Goal: Information Seeking & Learning: Learn about a topic

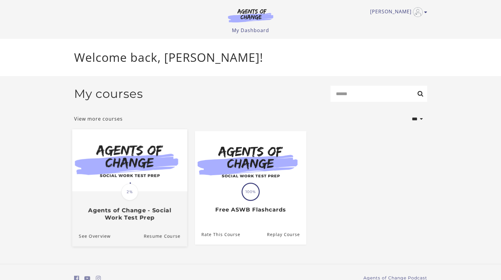
click at [132, 191] on span "2%" at bounding box center [129, 191] width 17 height 17
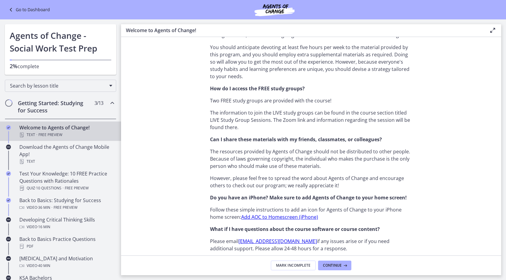
scroll to position [424, 0]
click at [341, 266] on span "Continue" at bounding box center [332, 265] width 19 height 5
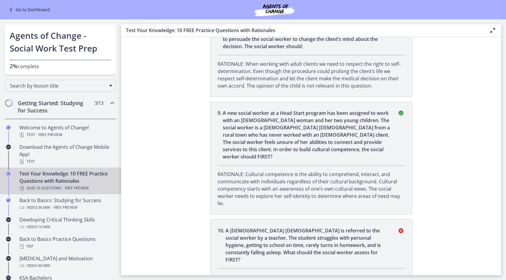
scroll to position [839, 0]
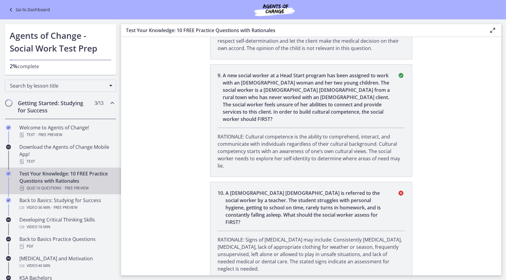
drag, startPoint x: 228, startPoint y: 165, endPoint x: 145, endPoint y: 152, distance: 83.8
drag, startPoint x: 145, startPoint y: 152, endPoint x: 143, endPoint y: 190, distance: 37.3
click at [143, 190] on section "You completed Test Your Knowledge: 10 FREE Practice Questions with Rationales Y…" at bounding box center [311, 156] width 380 height 238
click at [273, 190] on p "A 13-year-old male is referred to the social worker by a teacher. The student s…" at bounding box center [307, 207] width 165 height 36
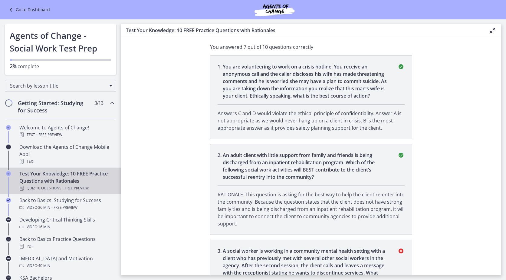
scroll to position [212, 0]
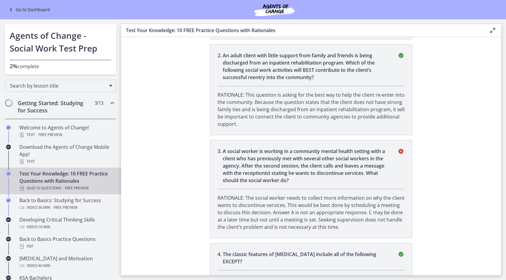
drag, startPoint x: 270, startPoint y: 207, endPoint x: 453, endPoint y: 208, distance: 182.5
click at [453, 208] on section "You completed Test Your Knowledge: 10 FREE Practice Questions with Rationales Y…" at bounding box center [311, 156] width 380 height 238
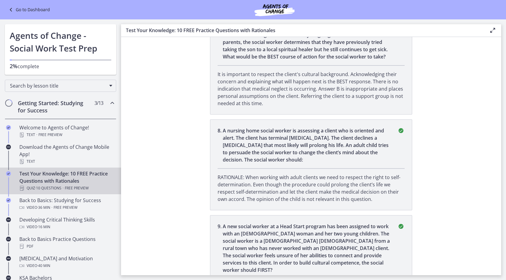
scroll to position [688, 0]
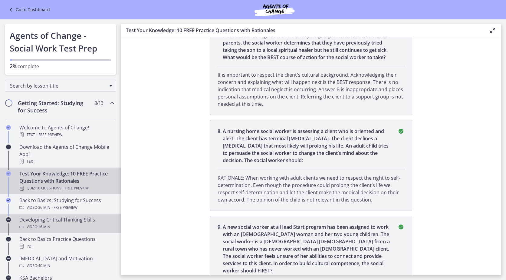
click at [35, 220] on div "Developing Critical Thinking Skills Video · 16 min" at bounding box center [66, 223] width 94 height 15
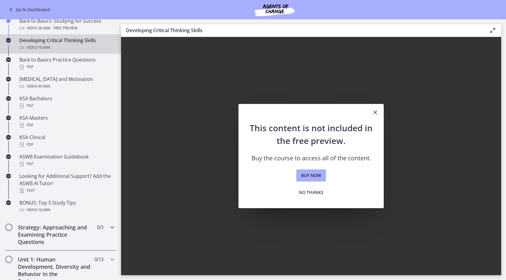
scroll to position [182, 0]
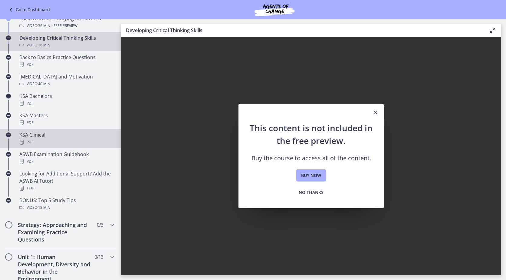
click at [31, 141] on div "PDF" at bounding box center [66, 141] width 94 height 7
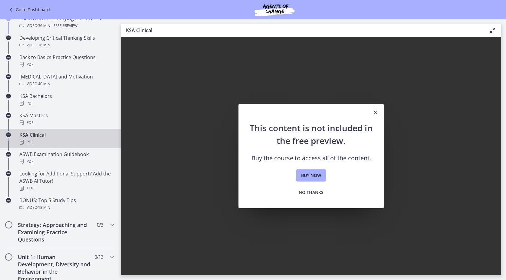
click at [31, 141] on div "PDF" at bounding box center [66, 141] width 94 height 7
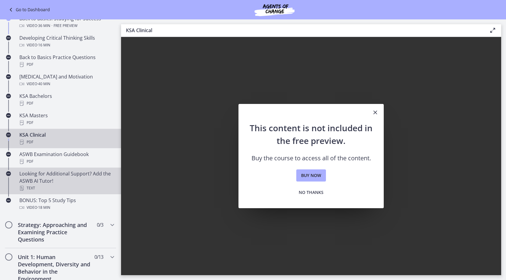
click at [48, 177] on div "Looking for Additional Support? Add the ASWB AI Tutor! Text" at bounding box center [66, 181] width 94 height 22
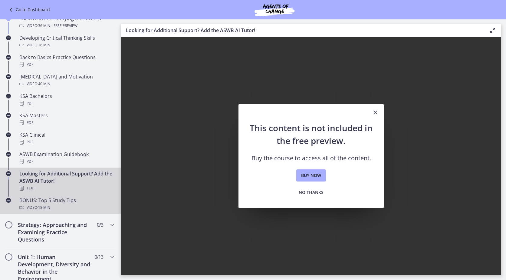
click at [43, 206] on span "· 18 min" at bounding box center [43, 207] width 13 height 7
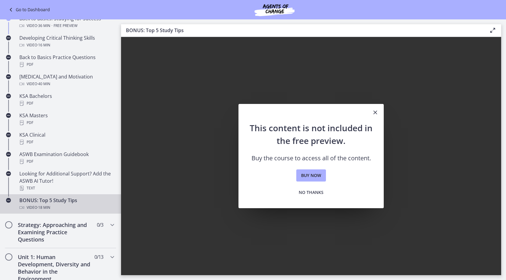
scroll to position [212, 0]
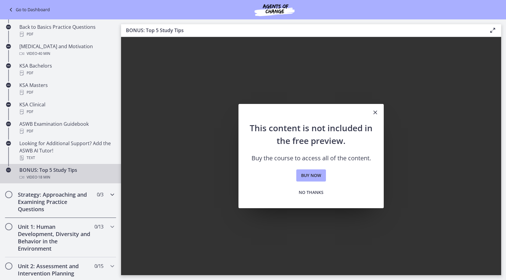
click at [53, 206] on h2 "Strategy: Approaching and Examining Practice Questions" at bounding box center [55, 202] width 74 height 22
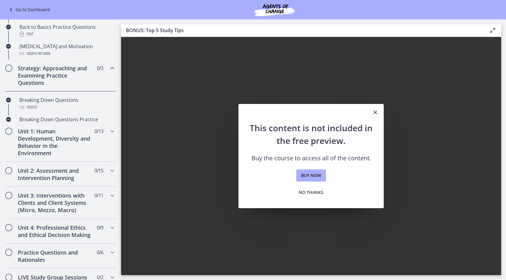
scroll to position [211, 0]
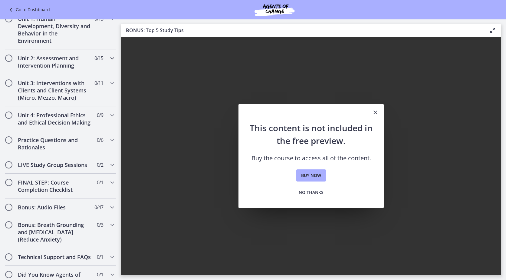
click at [109, 60] on icon "Chapters" at bounding box center [112, 57] width 7 height 7
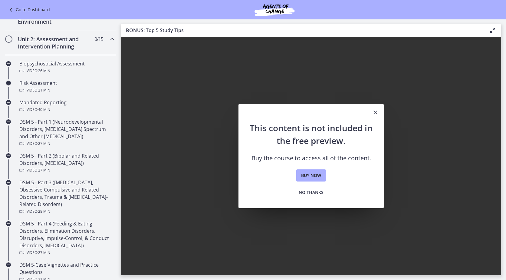
scroll to position [141, 0]
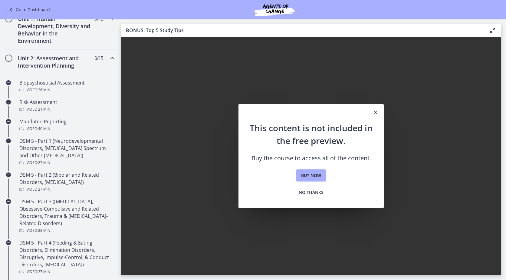
click at [109, 60] on icon "Chapters" at bounding box center [112, 57] width 7 height 7
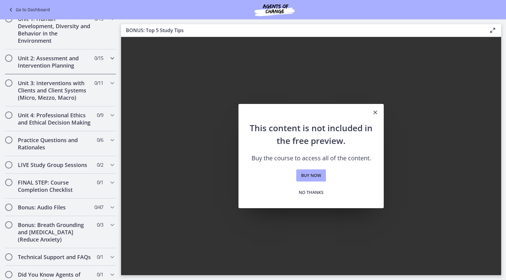
click at [109, 60] on icon "Chapters" at bounding box center [112, 57] width 7 height 7
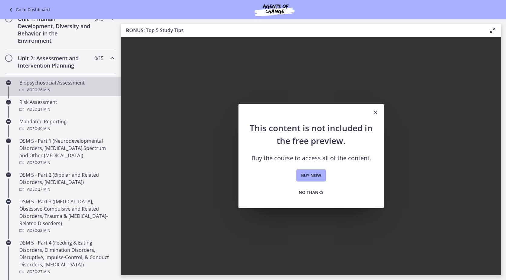
click at [40, 84] on div "Biopsychosocial Assessment Video · 26 min" at bounding box center [66, 86] width 94 height 15
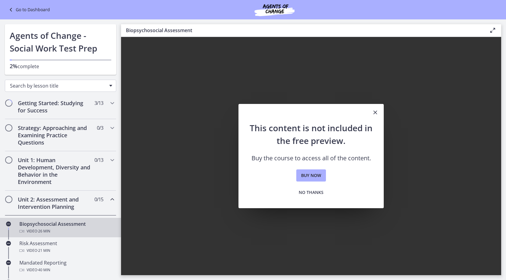
click at [105, 84] on div "Search by lesson title" at bounding box center [60, 86] width 111 height 12
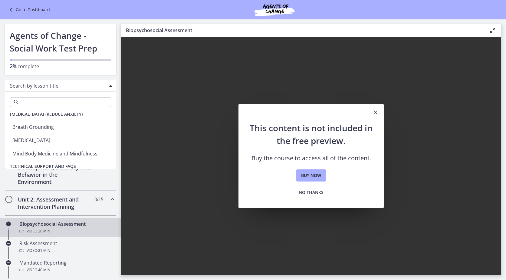
click at [24, 11] on link "Go to Dashboard" at bounding box center [28, 9] width 43 height 7
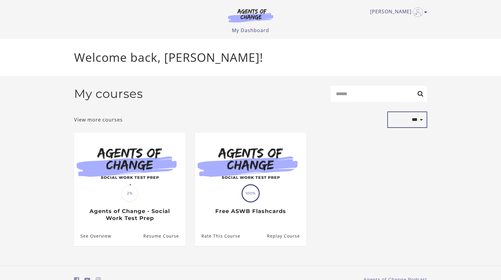
click at [421, 121] on select "**********" at bounding box center [408, 119] width 40 height 16
click at [364, 128] on div "**********" at bounding box center [250, 119] width 353 height 16
click at [93, 120] on link "View more courses" at bounding box center [98, 119] width 49 height 7
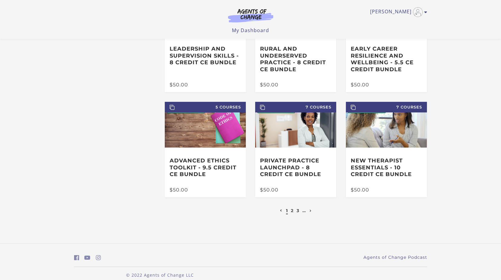
scroll to position [87, 0]
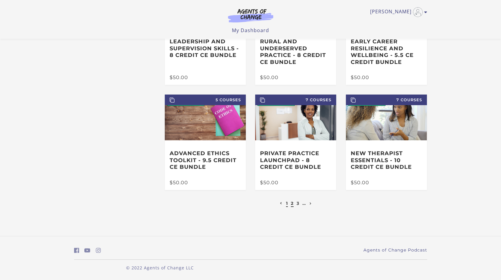
click at [292, 202] on link "2" at bounding box center [292, 202] width 3 height 5
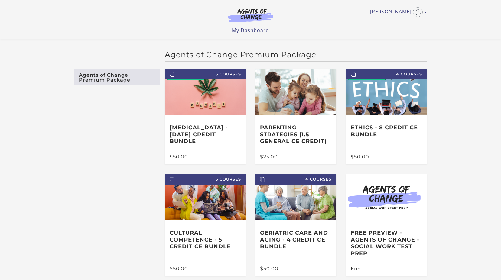
scroll to position [30, 0]
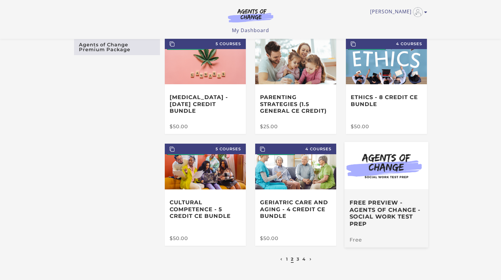
click at [381, 212] on h3 "Free Preview - Agents of Change - Social Work Test Prep" at bounding box center [387, 213] width 74 height 28
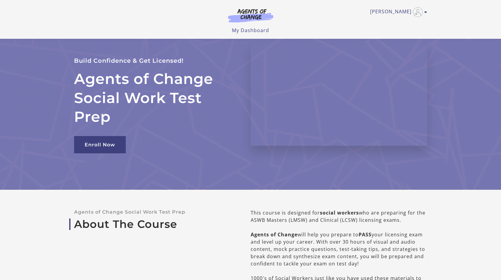
scroll to position [30, 0]
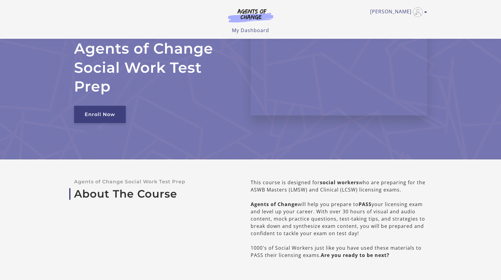
click at [103, 113] on link "Enroll Now" at bounding box center [100, 114] width 52 height 17
